Goal: Task Accomplishment & Management: Complete application form

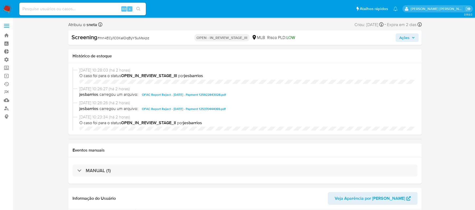
select select "10"
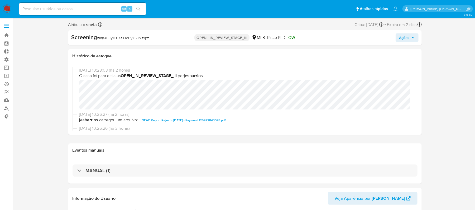
scroll to position [252, 0]
click at [415, 37] on icon "button" at bounding box center [413, 37] width 3 height 3
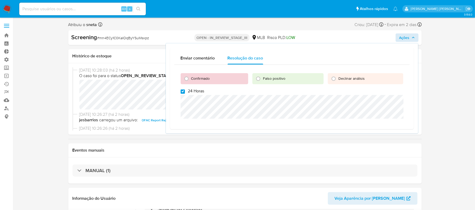
click at [183, 93] on input "24 Horas" at bounding box center [183, 92] width 4 height 4
checkbox input "false"
click at [189, 77] on input "Confirmado" at bounding box center [186, 79] width 8 height 8
radio input "true"
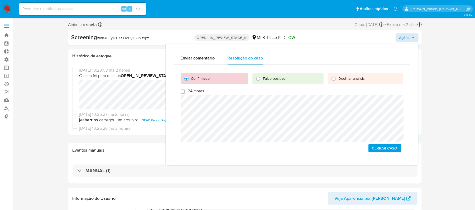
click at [386, 148] on span "Cerrar caso" at bounding box center [384, 148] width 25 height 7
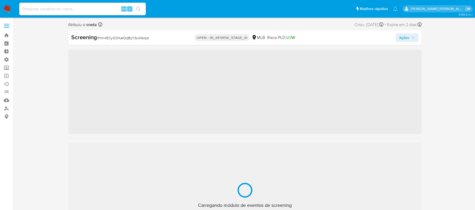
scroll to position [248, 0]
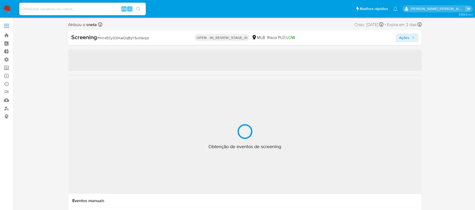
select select "10"
